Goal: Task Accomplishment & Management: Manage account settings

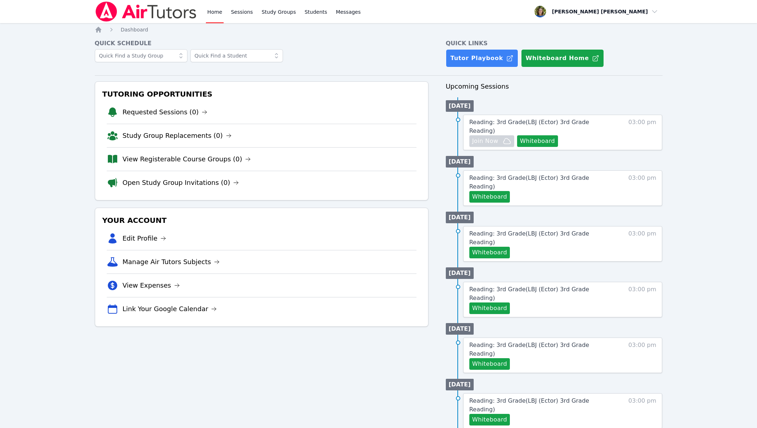
click at [274, 57] on icon at bounding box center [276, 55] width 7 height 7
type input "[GEOGRAPHIC_DATA]"
click at [220, 72] on span "BOSTON [PERSON_NAME]" at bounding box center [237, 71] width 84 height 7
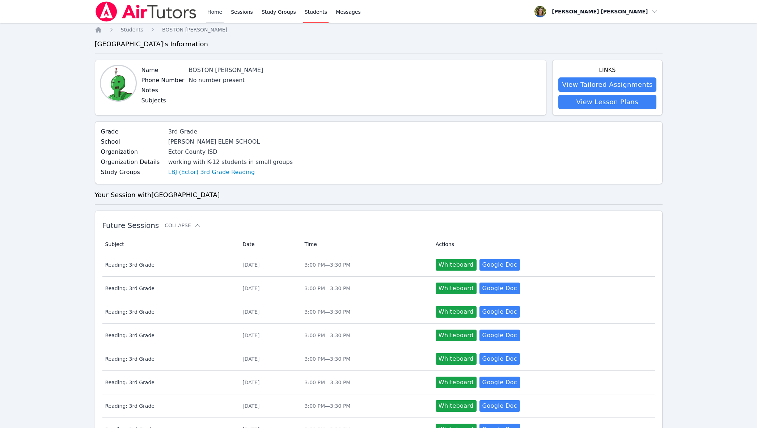
click at [209, 11] on link "Home" at bounding box center [215, 11] width 18 height 23
